Goal: Information Seeking & Learning: Find contact information

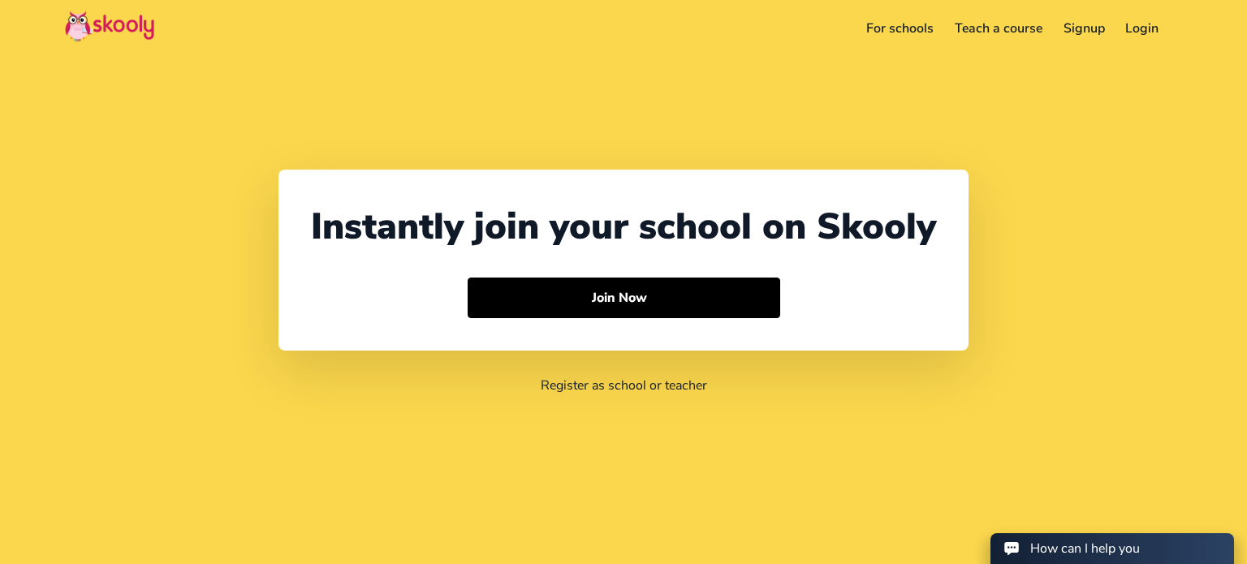
select select "91"
select select "[GEOGRAPHIC_DATA]"
select select "[GEOGRAPHIC_DATA]/[GEOGRAPHIC_DATA]"
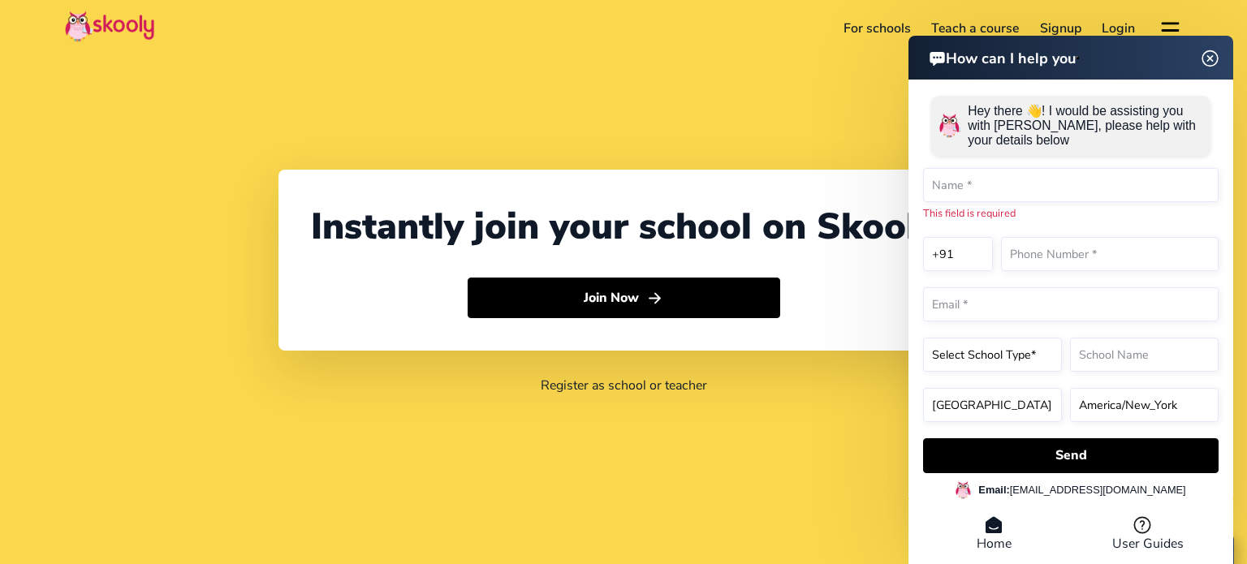
click at [1217, 62] on img at bounding box center [1210, 58] width 31 height 20
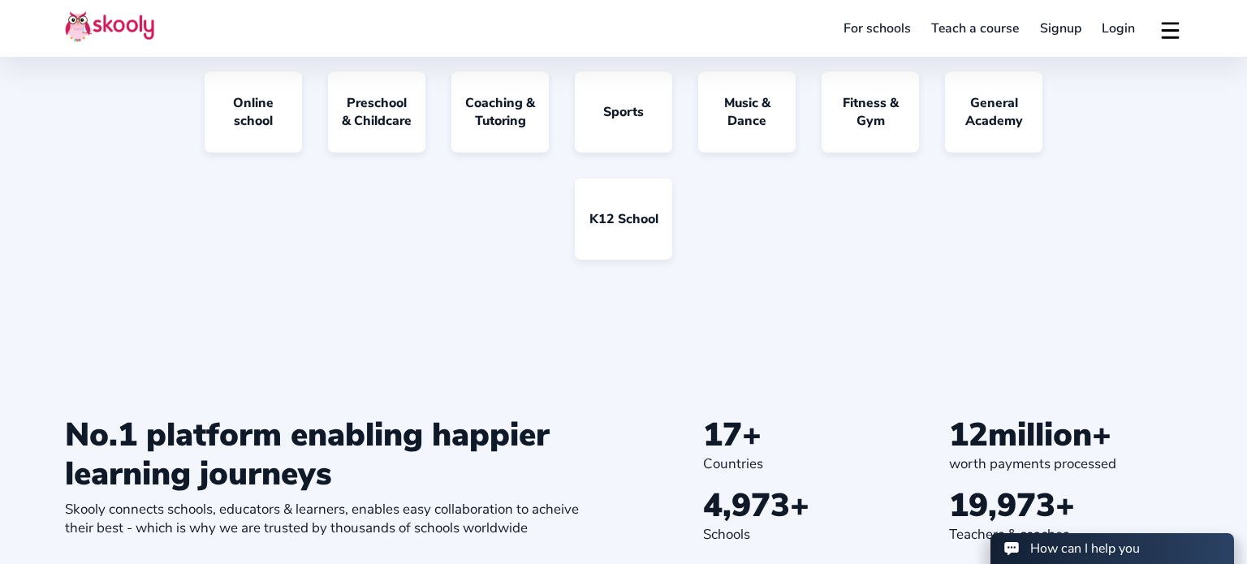
scroll to position [1773, 0]
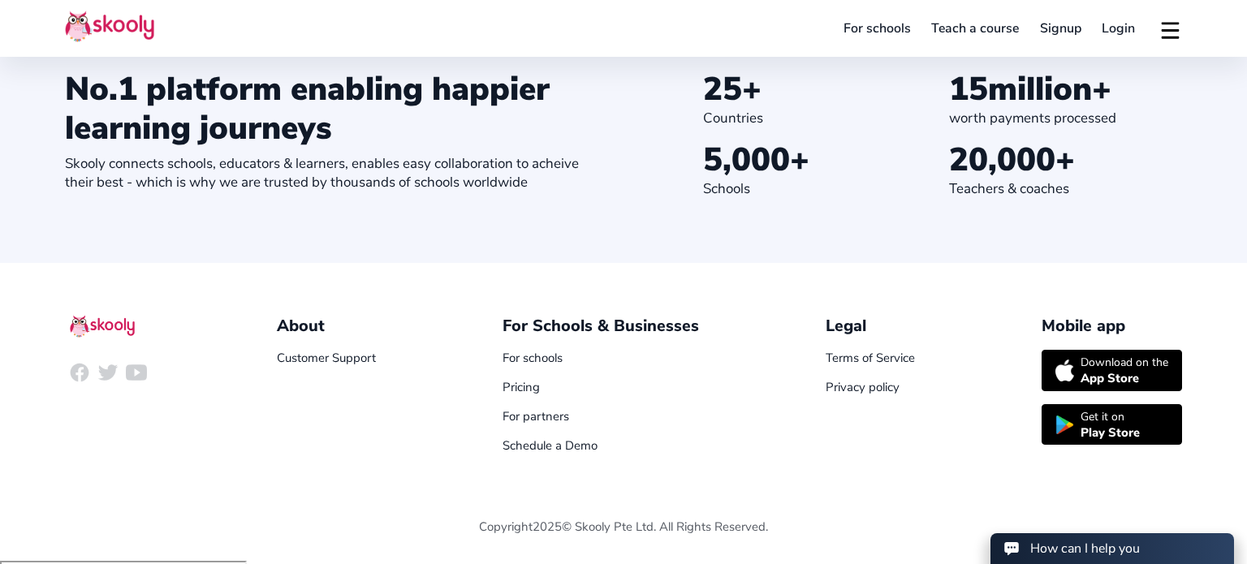
click at [1174, 27] on button at bounding box center [1170, 28] width 24 height 27
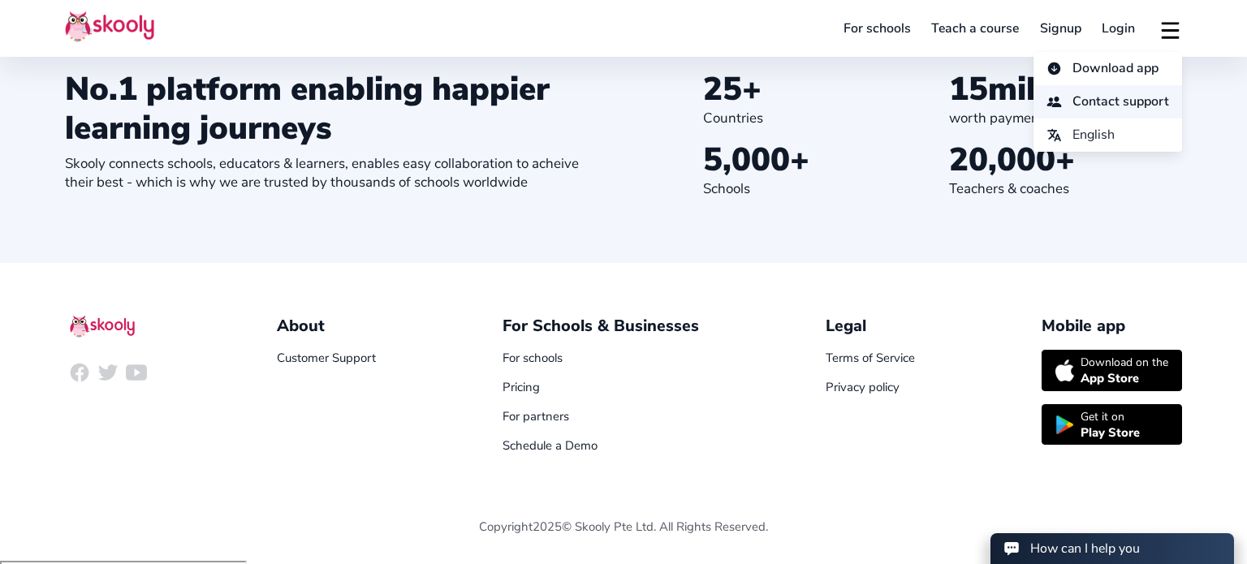
click at [1100, 108] on span "Contact support" at bounding box center [1120, 102] width 97 height 24
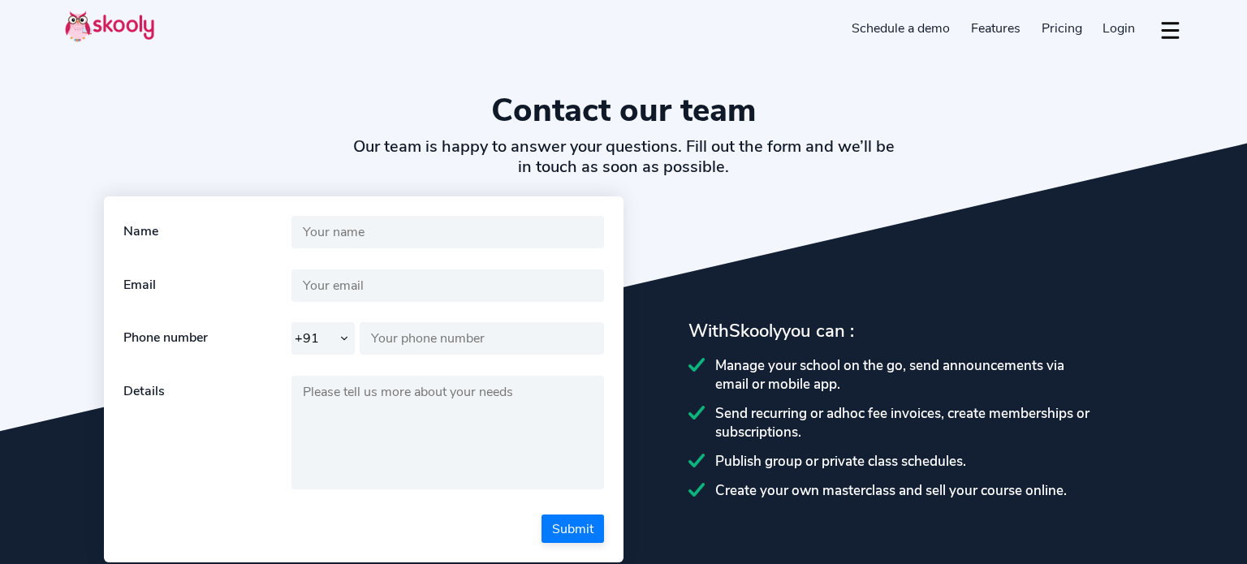
select select "91"
select select "en"
select select "91"
select select "[GEOGRAPHIC_DATA]"
select select "[GEOGRAPHIC_DATA]/[GEOGRAPHIC_DATA]"
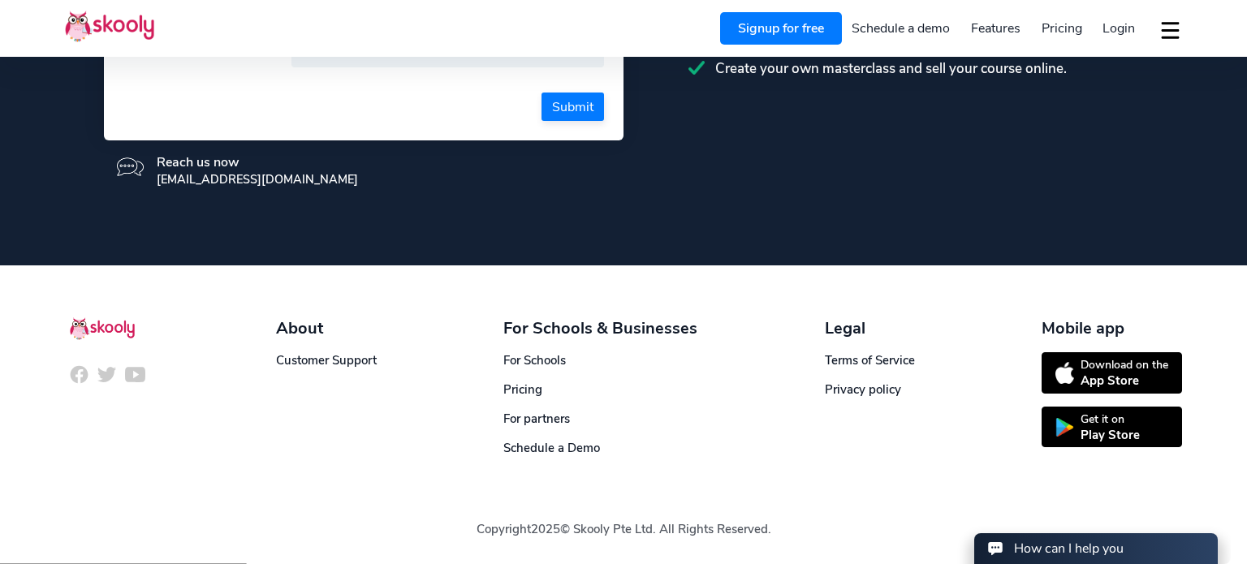
scroll to position [420, 0]
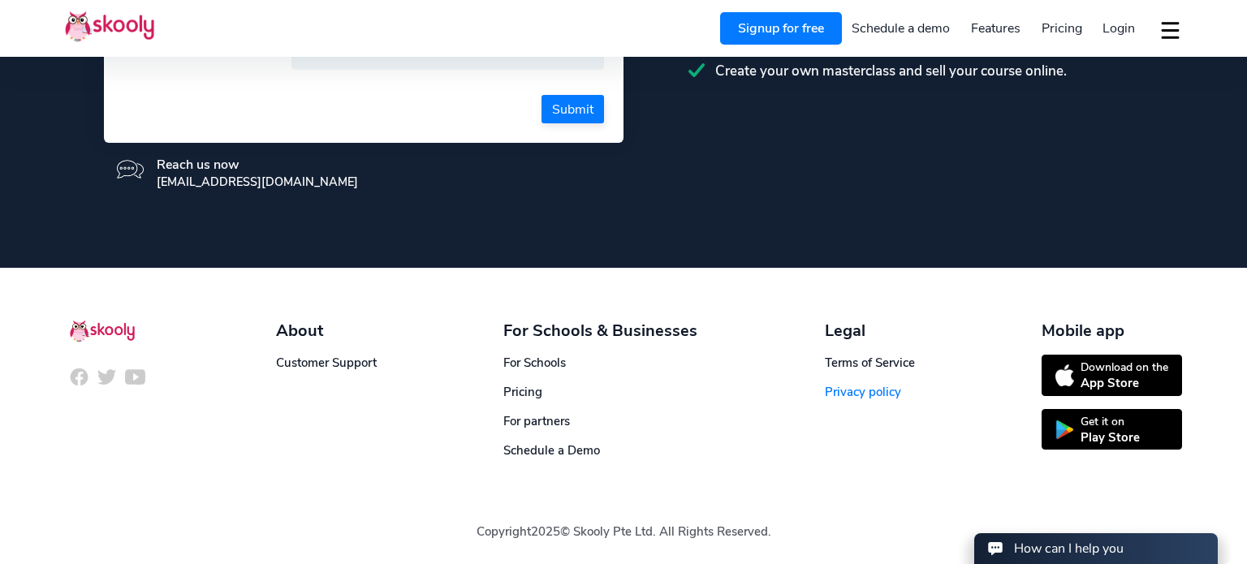
click at [861, 394] on link "Privacy policy" at bounding box center [863, 392] width 76 height 16
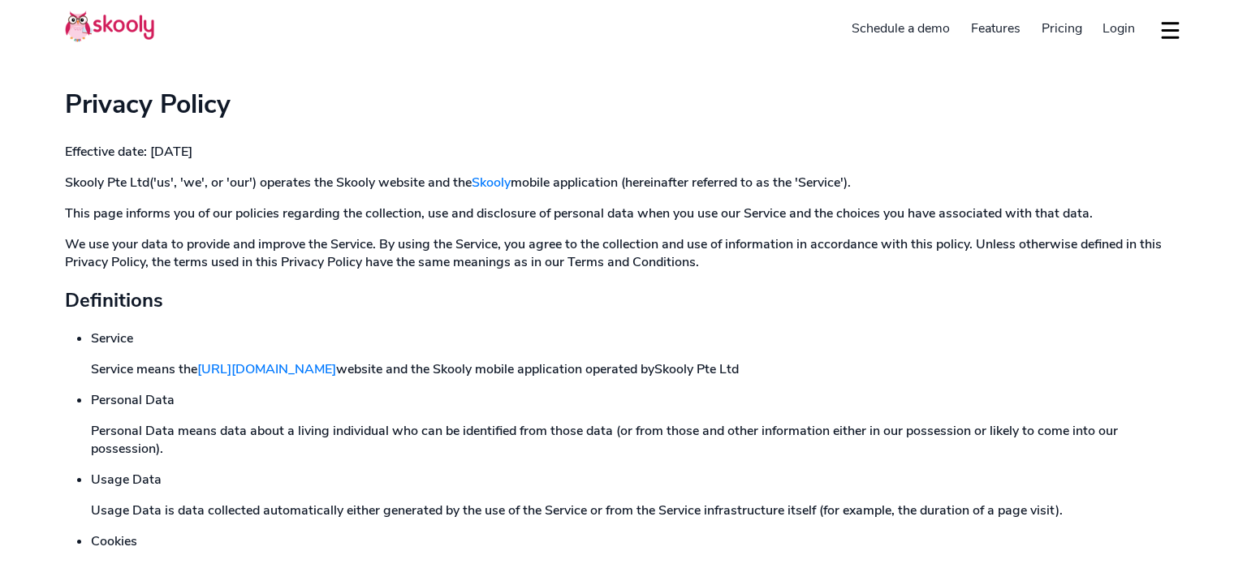
select select "en"
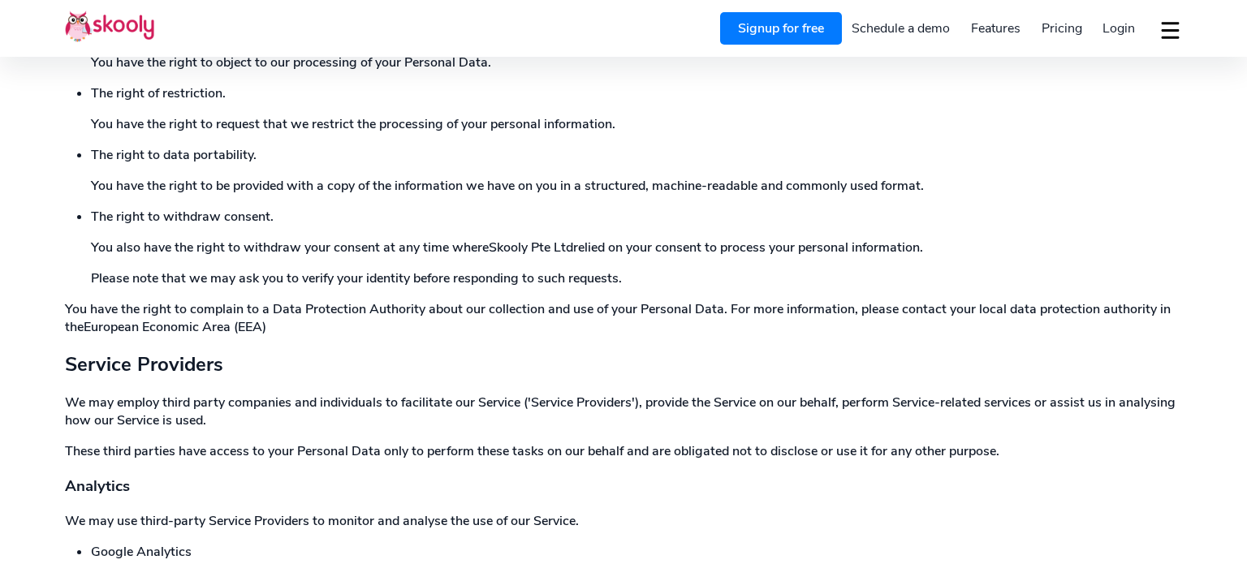
scroll to position [5129, 0]
